Goal: Task Accomplishment & Management: Complete application form

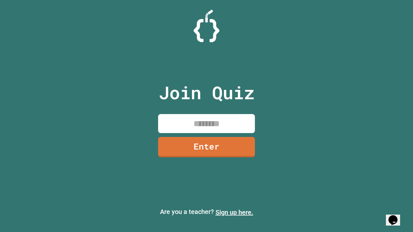
click at [234, 212] on link "Sign up here." at bounding box center [234, 213] width 38 height 8
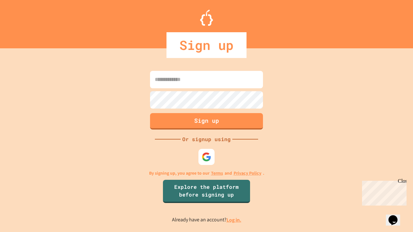
click at [234, 220] on link "Log in." at bounding box center [233, 220] width 15 height 7
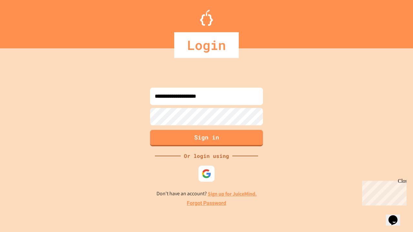
type input "**********"
